Goal: Obtain resource: Download file/media

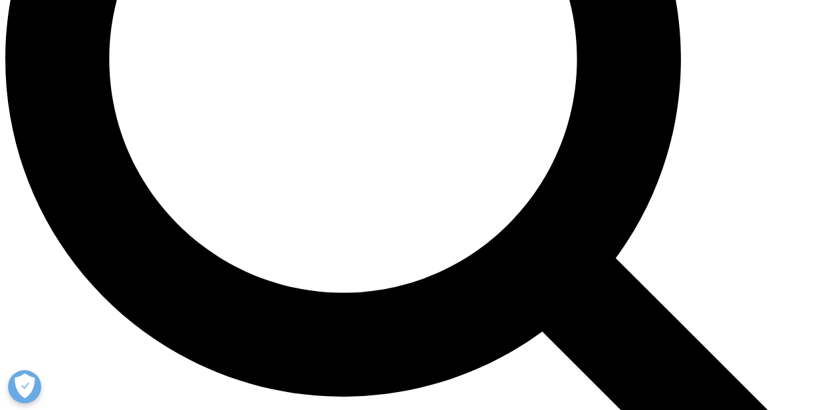
scroll to position [1219, 0]
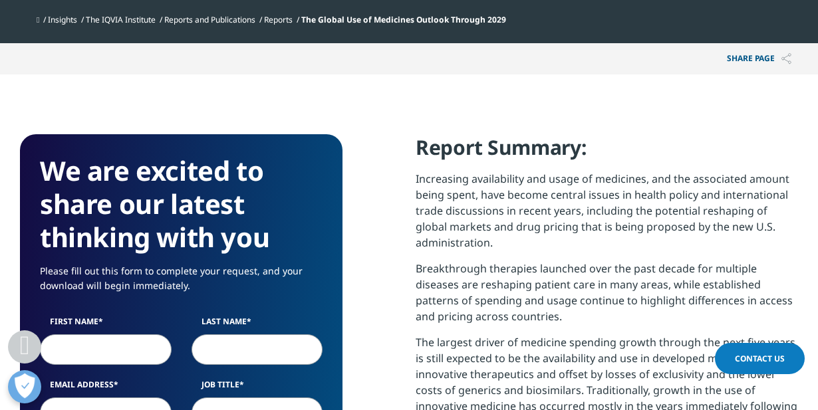
scroll to position [564, 0]
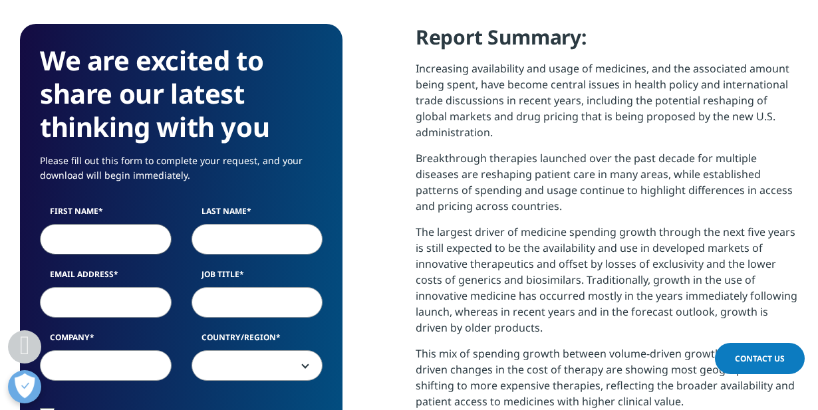
click at [122, 249] on input "First Name" at bounding box center [106, 239] width 132 height 31
type input "juliet"
type input "zhu"
type input "mci"
select select "[GEOGRAPHIC_DATA]"
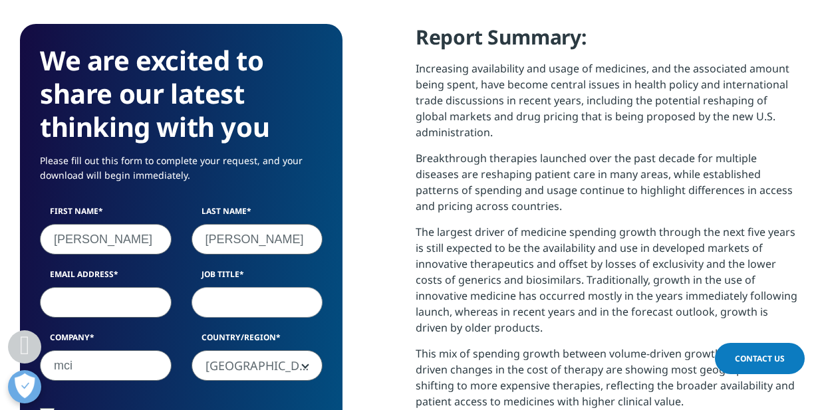
click at [129, 297] on input "Email Address" at bounding box center [106, 302] width 132 height 31
type input "juliet.zhu@wearemci.com"
click at [290, 307] on input "Job Title" at bounding box center [257, 302] width 132 height 31
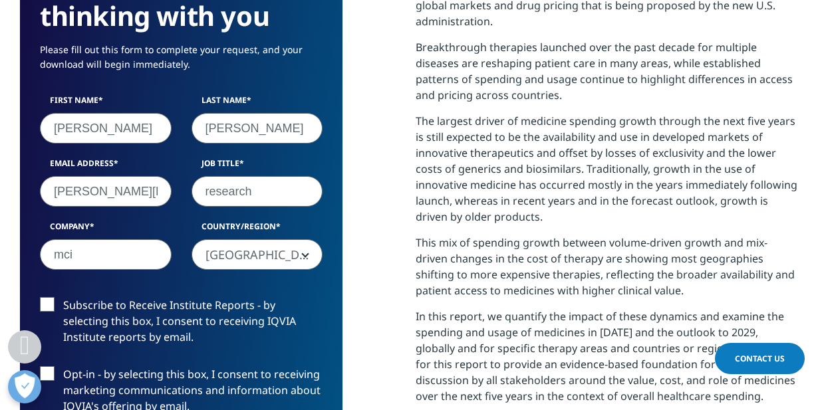
scroll to position [787, 0]
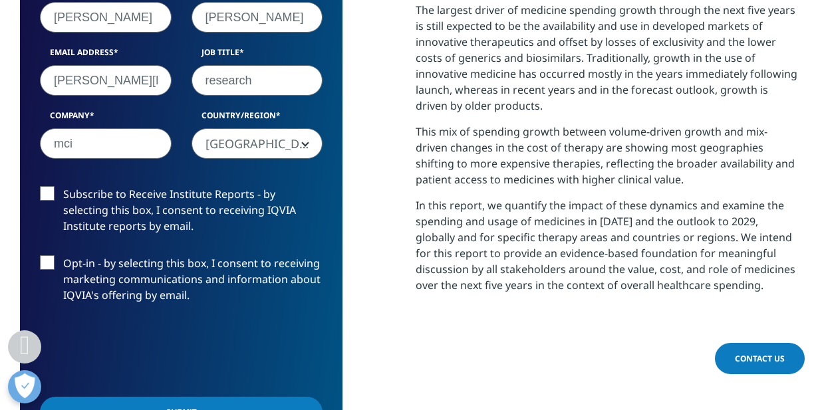
type input "research"
click at [48, 195] on label "Subscribe to Receive Institute Reports - by selecting this box, I consent to re…" at bounding box center [181, 213] width 283 height 55
click at [63, 186] on input "Subscribe to Receive Institute Reports - by selecting this box, I consent to re…" at bounding box center [63, 186] width 0 height 0
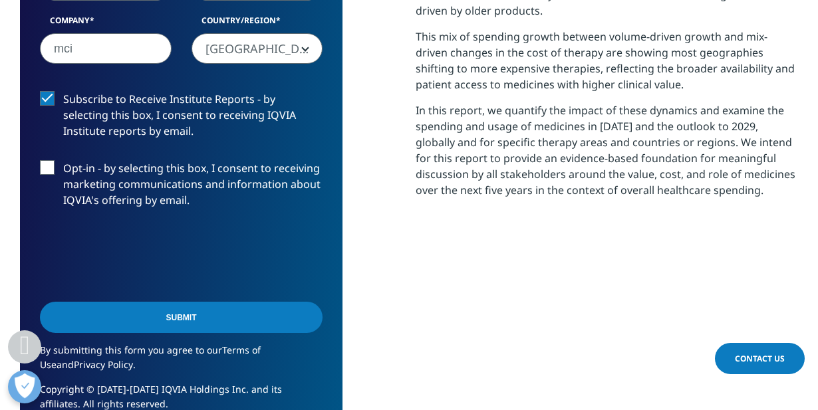
scroll to position [1008, 0]
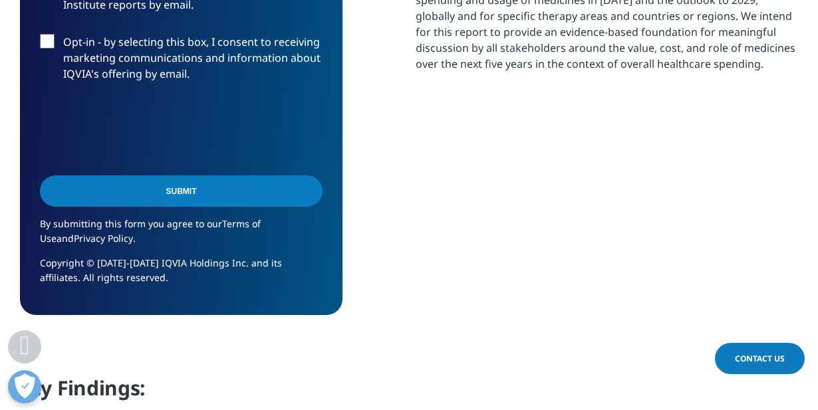
click at [174, 197] on input "Submit" at bounding box center [181, 191] width 283 height 31
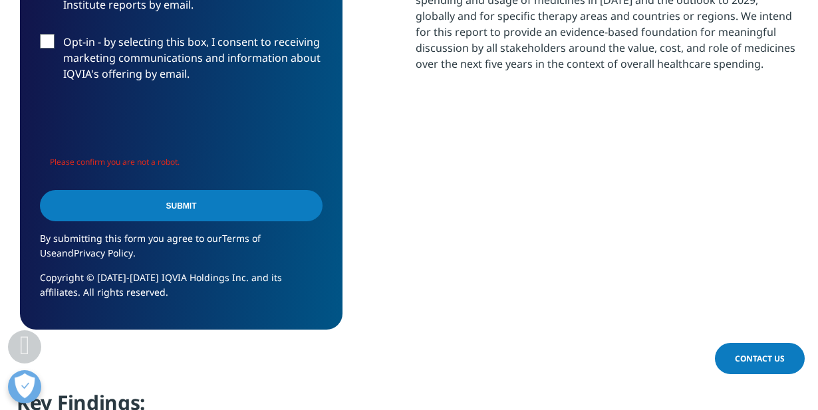
click at [185, 200] on input "Submit" at bounding box center [181, 205] width 283 height 31
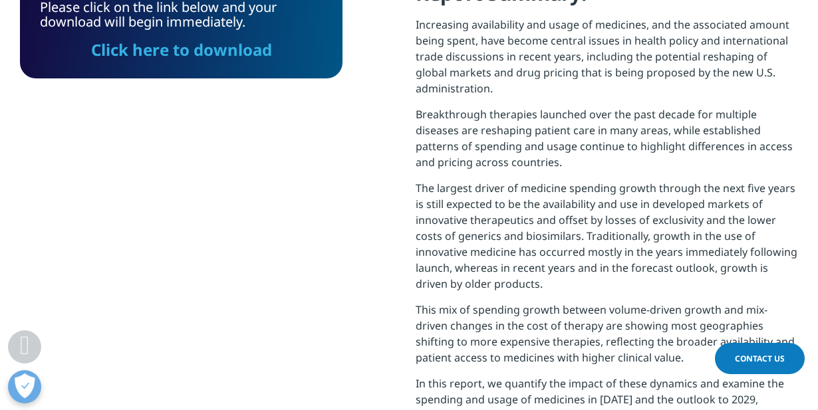
scroll to position [7, 7]
click at [243, 53] on link "Click here to download" at bounding box center [181, 50] width 181 height 22
